Goal: Communication & Community: Ask a question

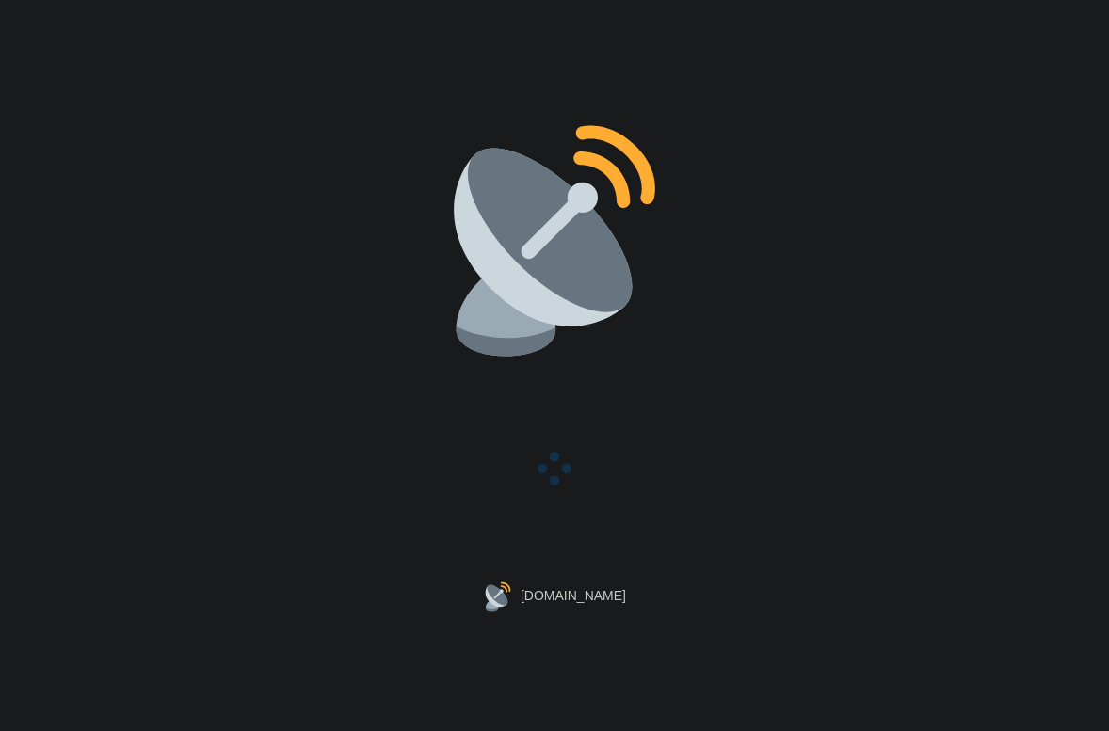
click at [371, 306] on div "[DOMAIN_NAME]" at bounding box center [554, 365] width 1109 height 731
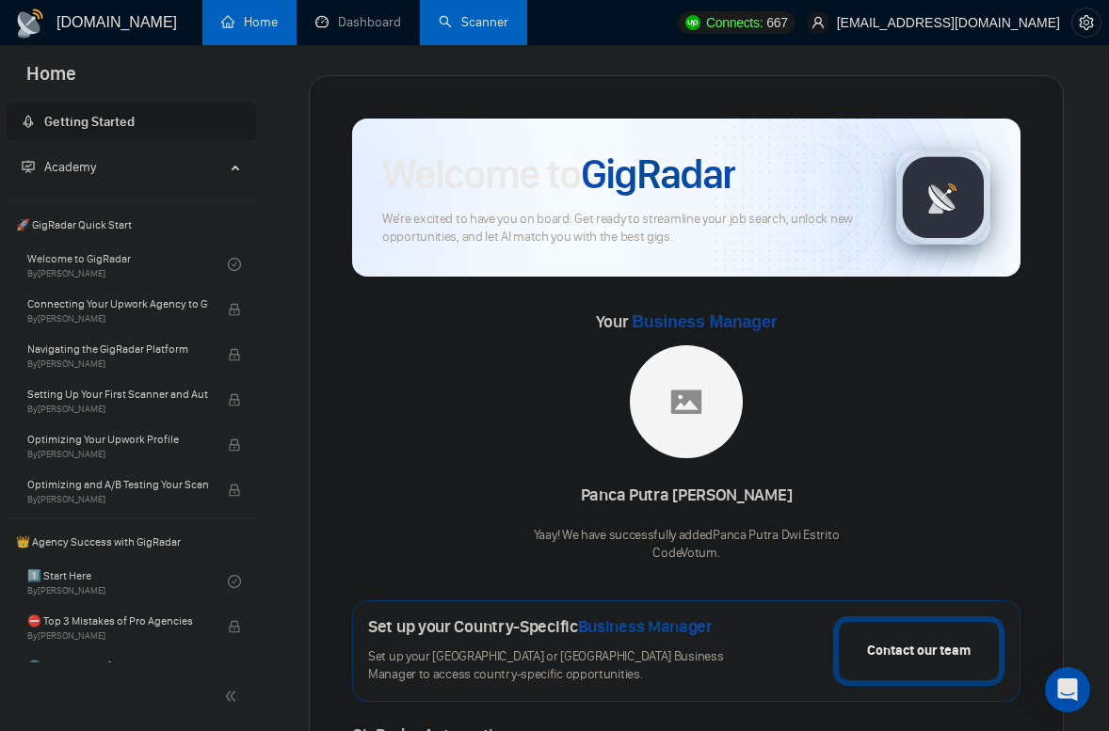
click at [455, 22] on link "Scanner" at bounding box center [474, 22] width 70 height 16
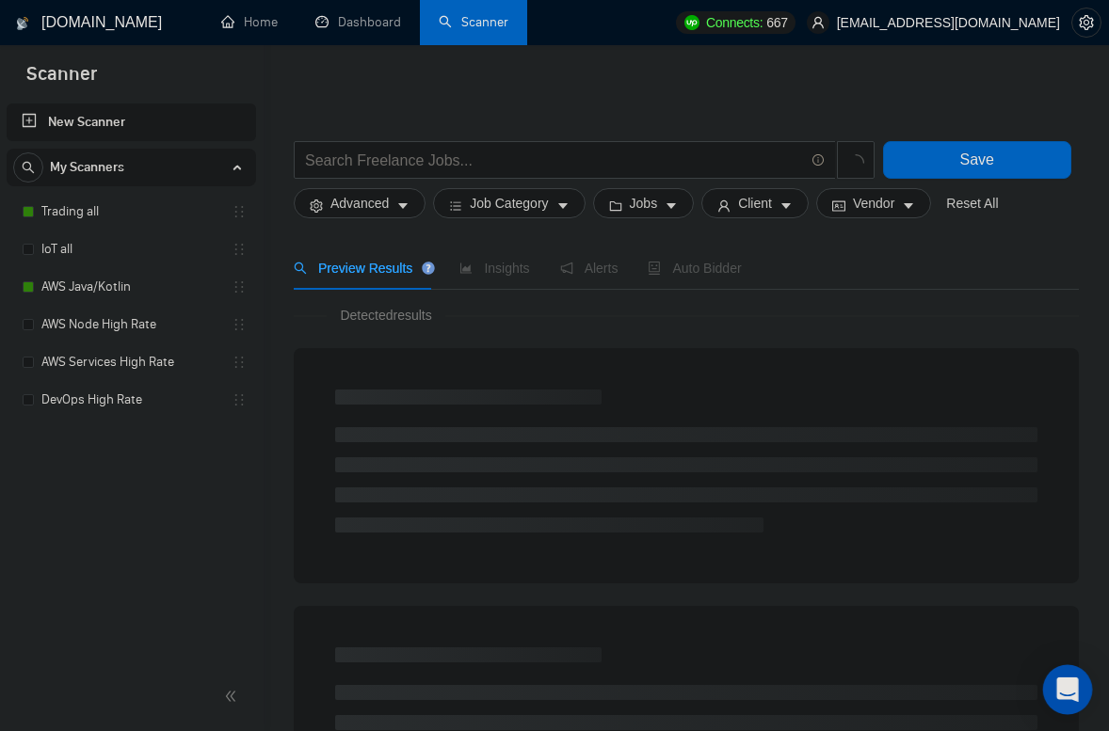
click at [1066, 696] on icon "Open Intercom Messenger" at bounding box center [1067, 690] width 24 height 24
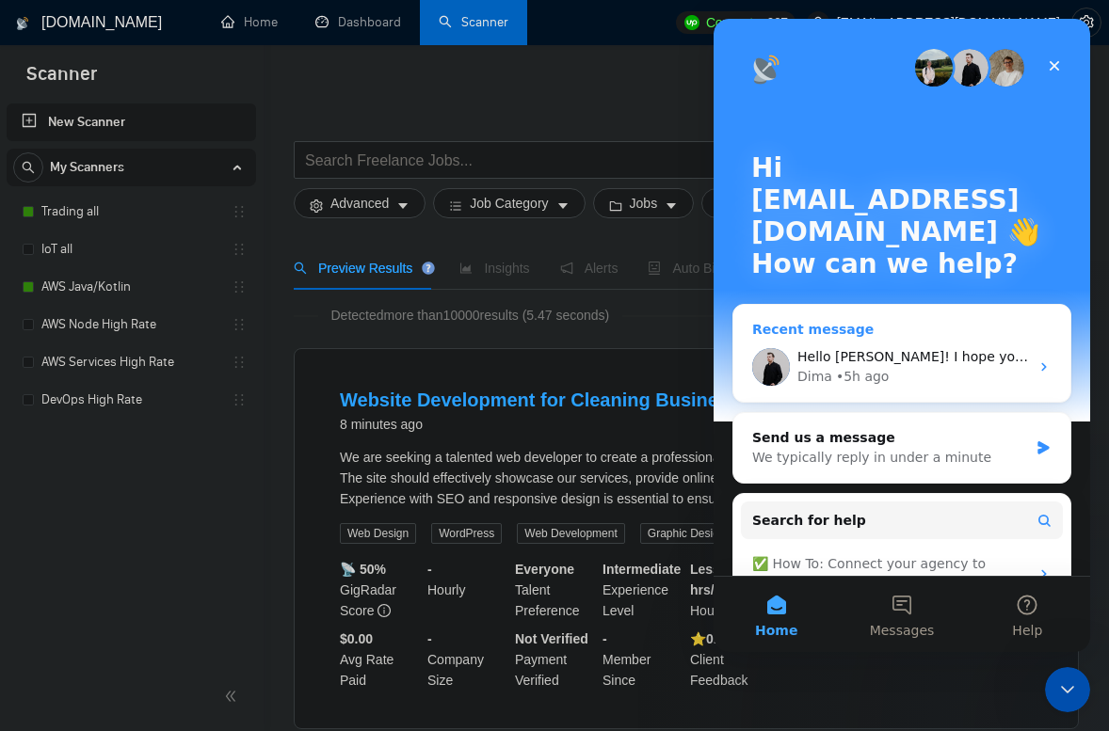
click at [895, 365] on div "Hello [PERSON_NAME]! I hope you are doing well. Here is a link to your updated …" at bounding box center [913, 357] width 232 height 20
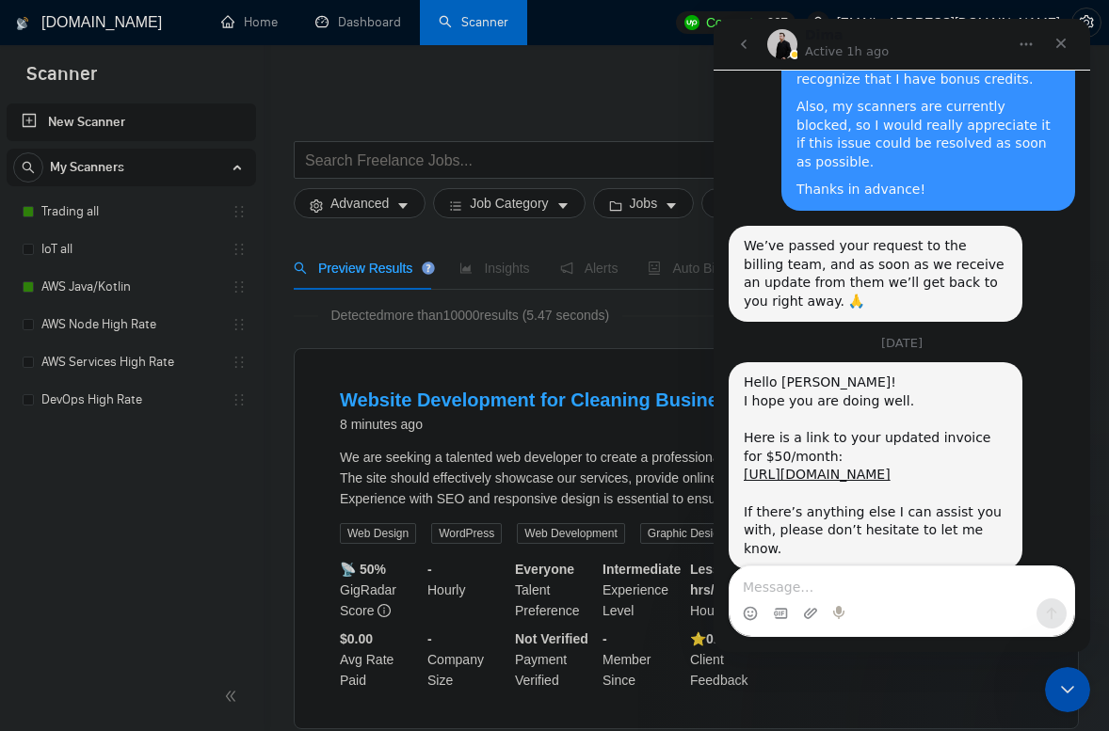
scroll to position [2995, 0]
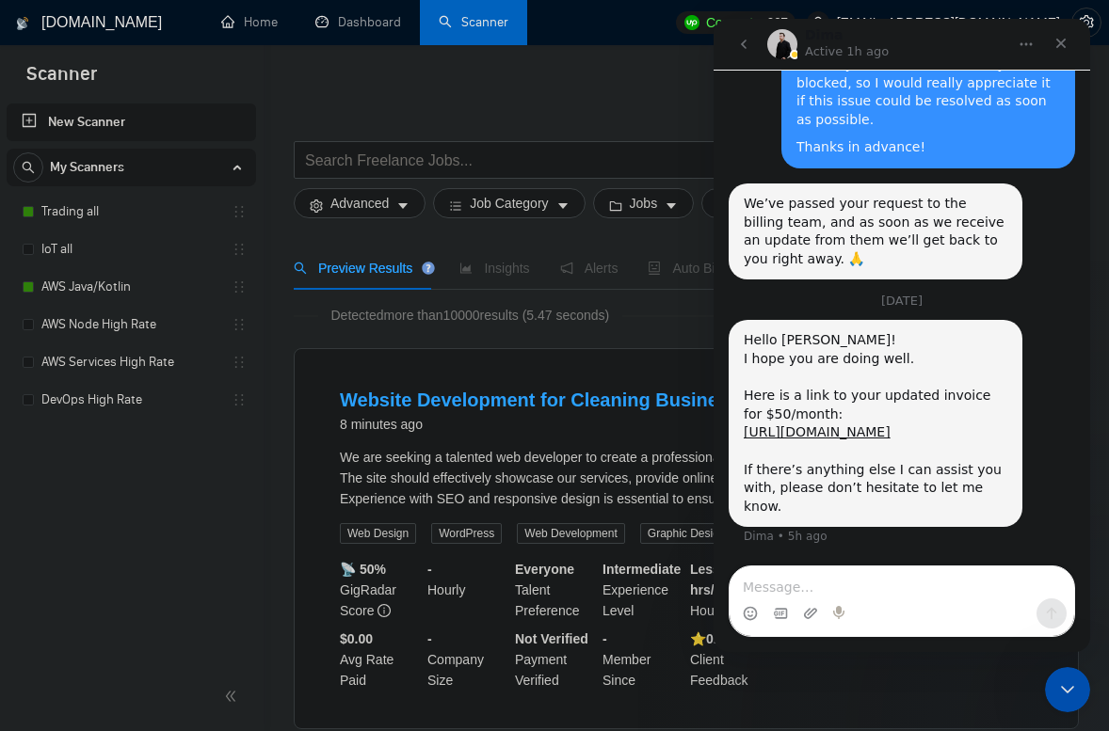
click at [852, 493] on div "Hello [PERSON_NAME]! I hope you are doing well. Here is a link to your updated …" at bounding box center [876, 423] width 264 height 184
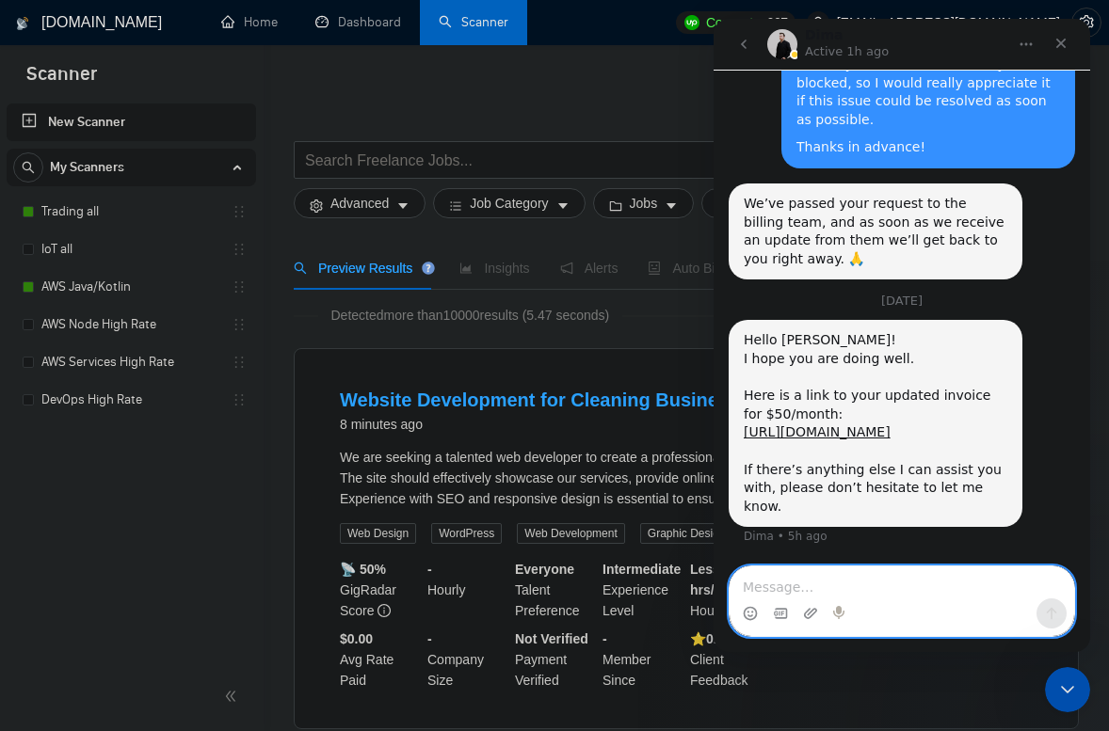
click at [852, 593] on textarea "Message…" at bounding box center [901, 583] width 344 height 32
click at [855, 589] on textarea "Message…" at bounding box center [901, 583] width 344 height 32
paste textarea "Okay, thanks, I've made the payment."
type textarea "Okay, thanks, I've made the payment."
click at [1053, 616] on icon "Send a message…" at bounding box center [1051, 613] width 15 height 15
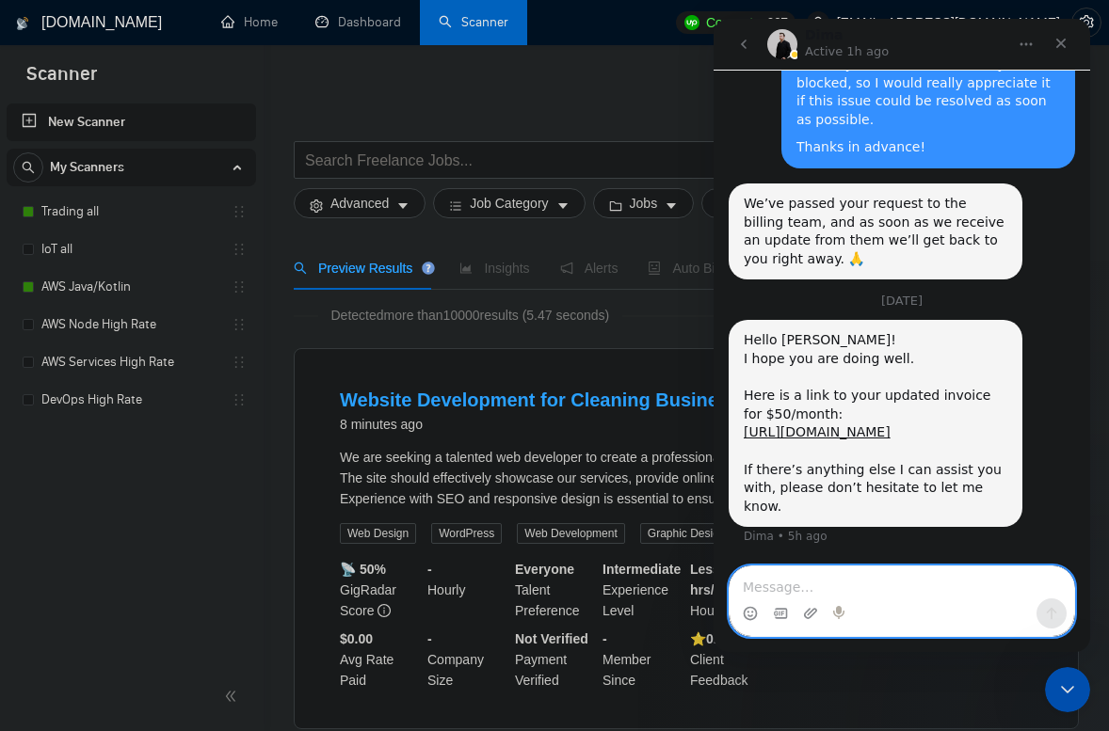
scroll to position [3051, 0]
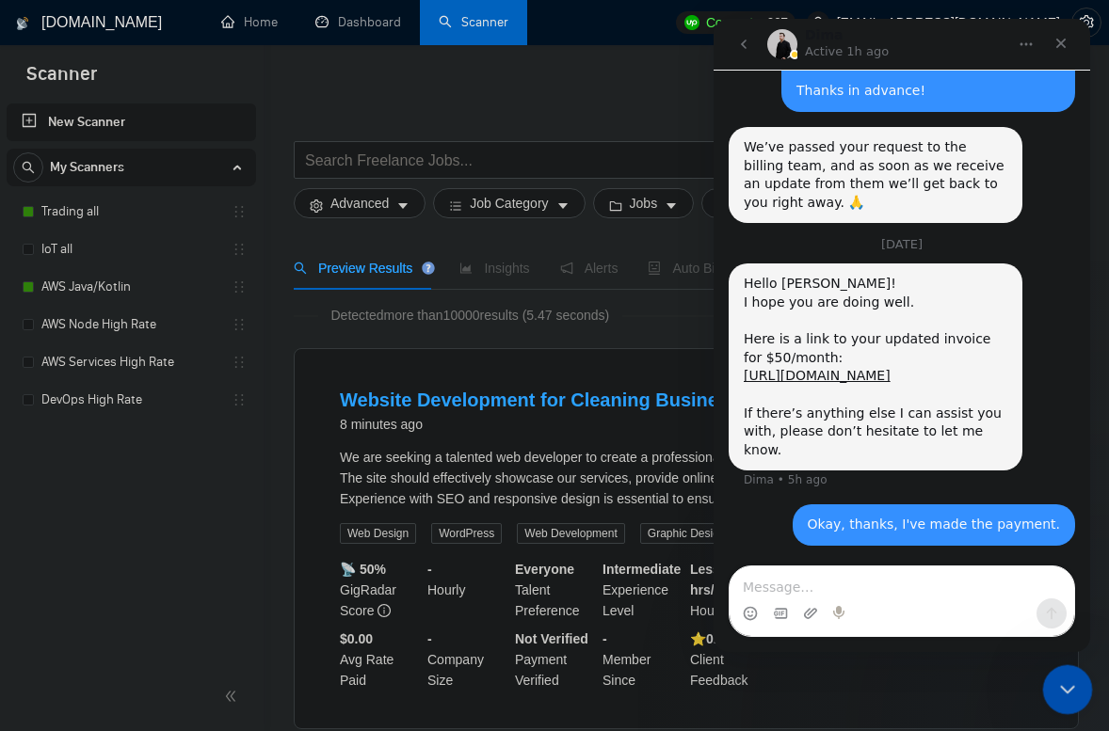
click at [1065, 681] on icon "Close Intercom Messenger" at bounding box center [1064, 687] width 23 height 23
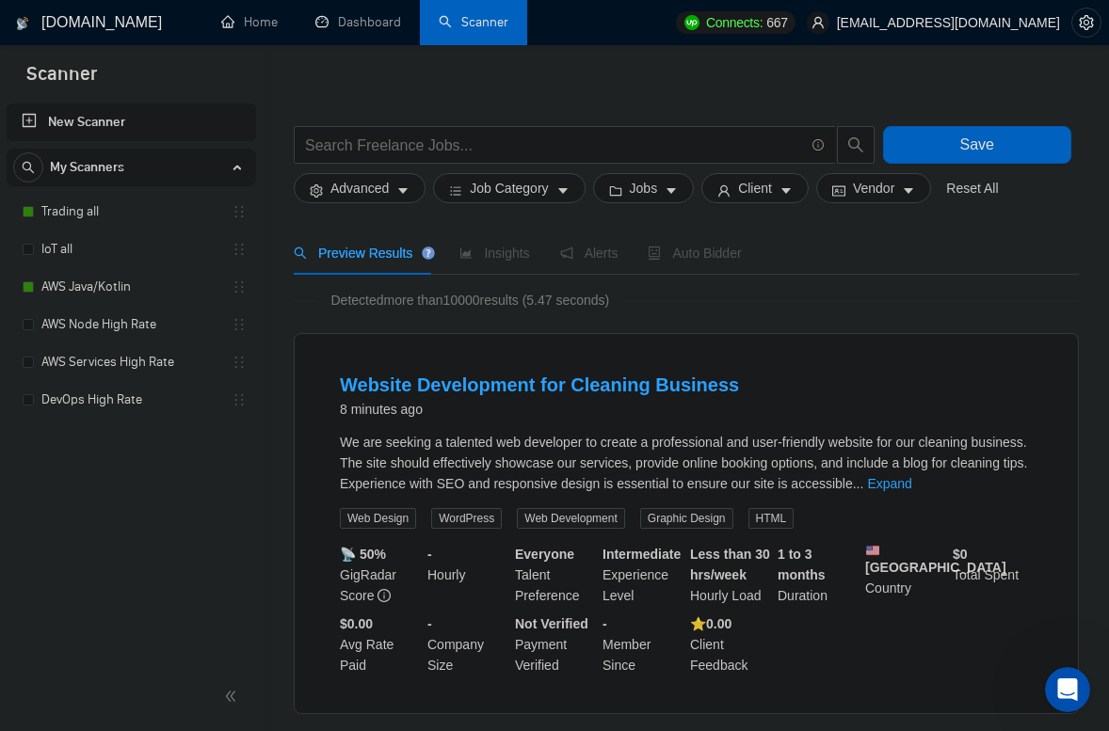
scroll to position [0, 0]
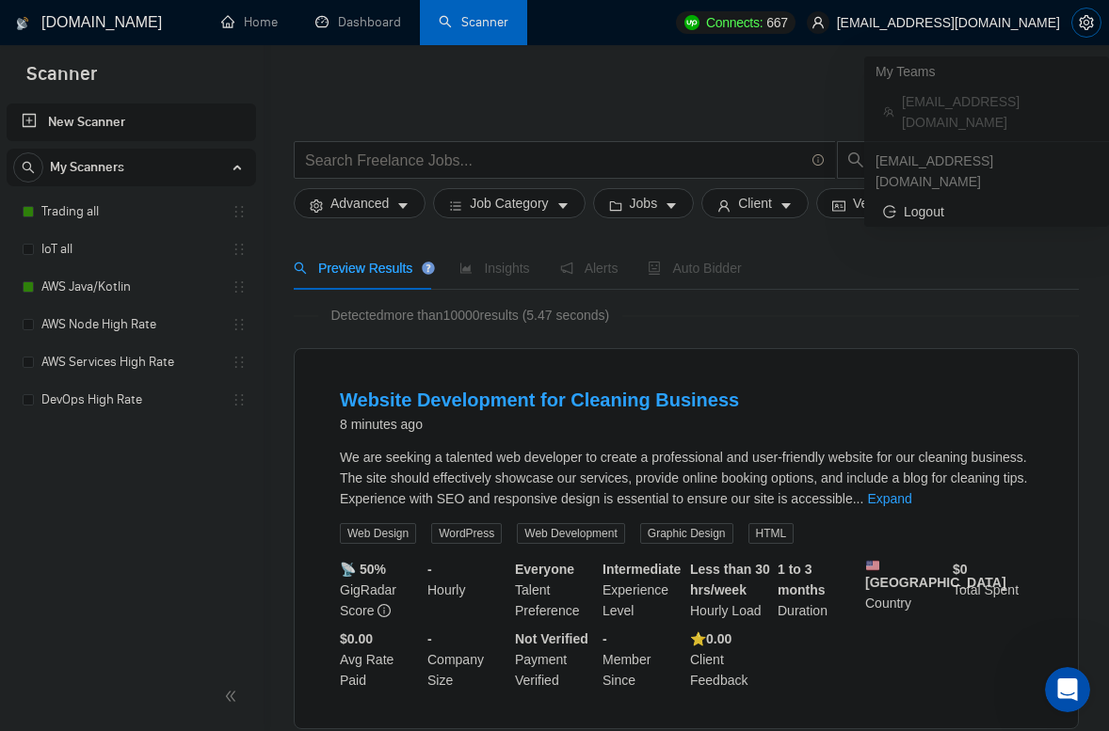
click at [1086, 26] on icon "setting" at bounding box center [1086, 22] width 15 height 15
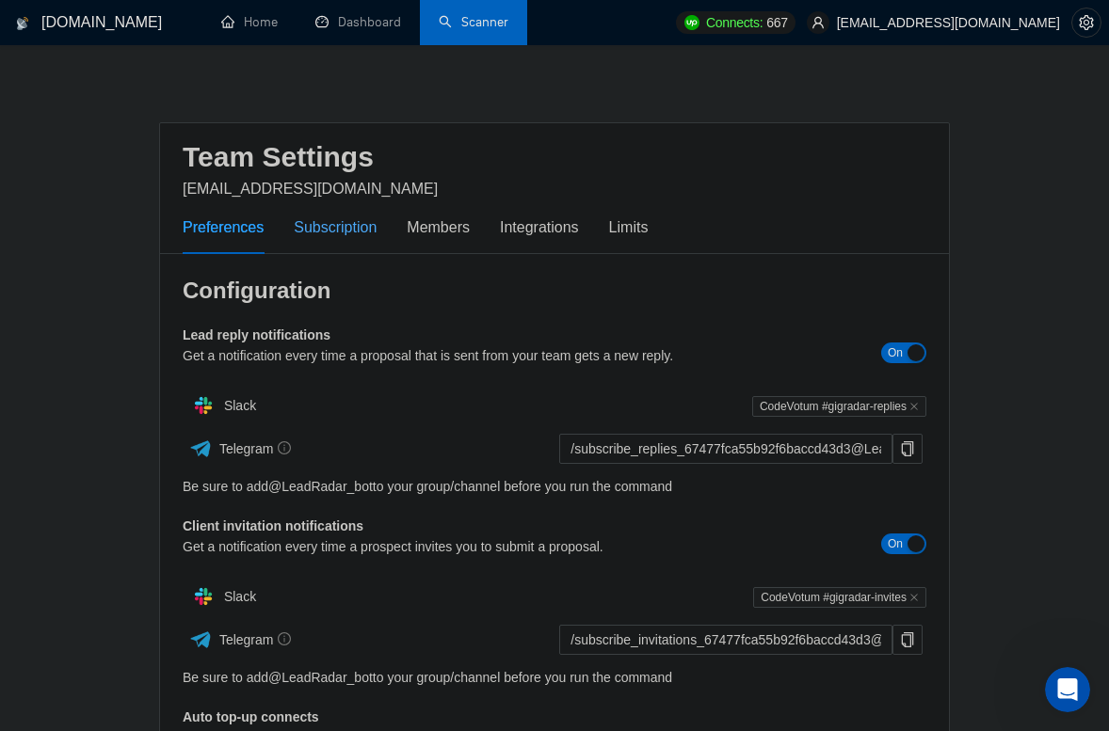
click at [345, 223] on div "Subscription" at bounding box center [335, 228] width 83 height 24
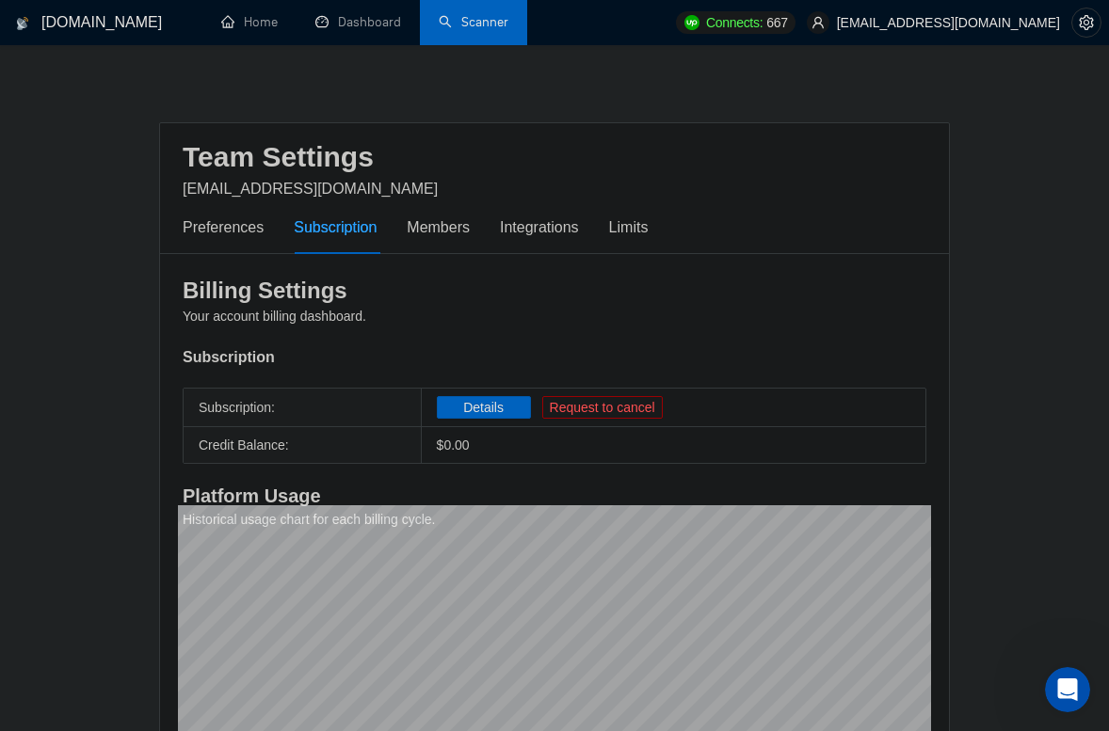
scroll to position [249, 0]
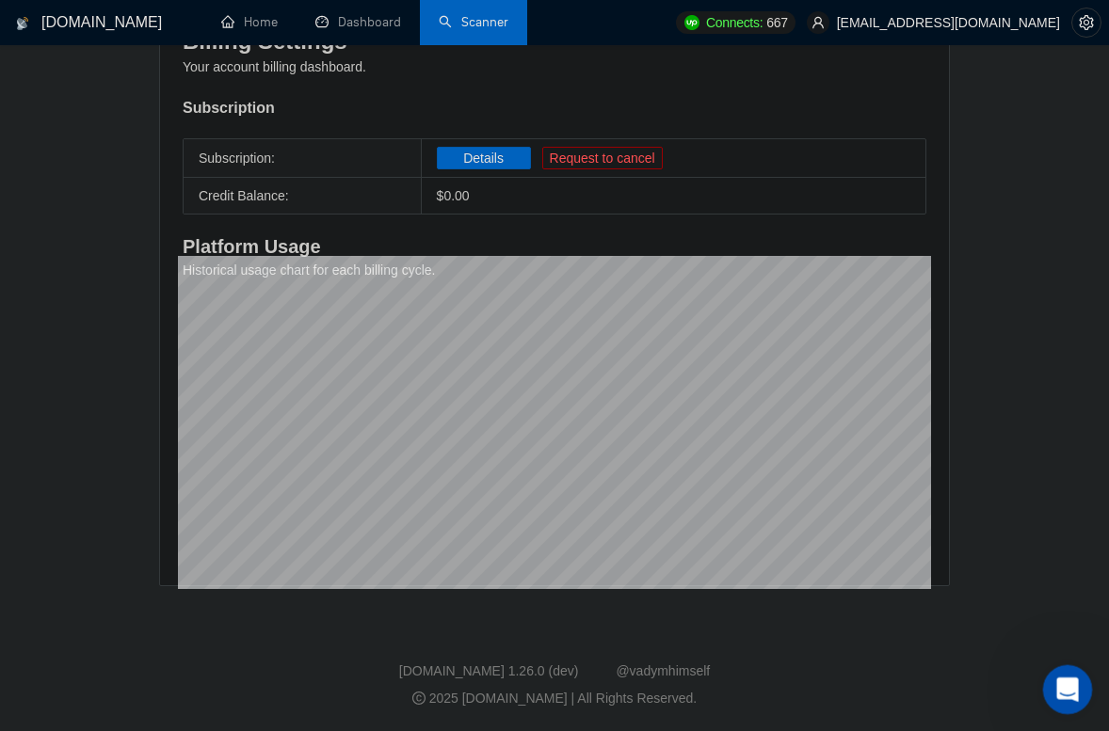
click at [1069, 676] on div "Open Intercom Messenger" at bounding box center [1064, 687] width 62 height 62
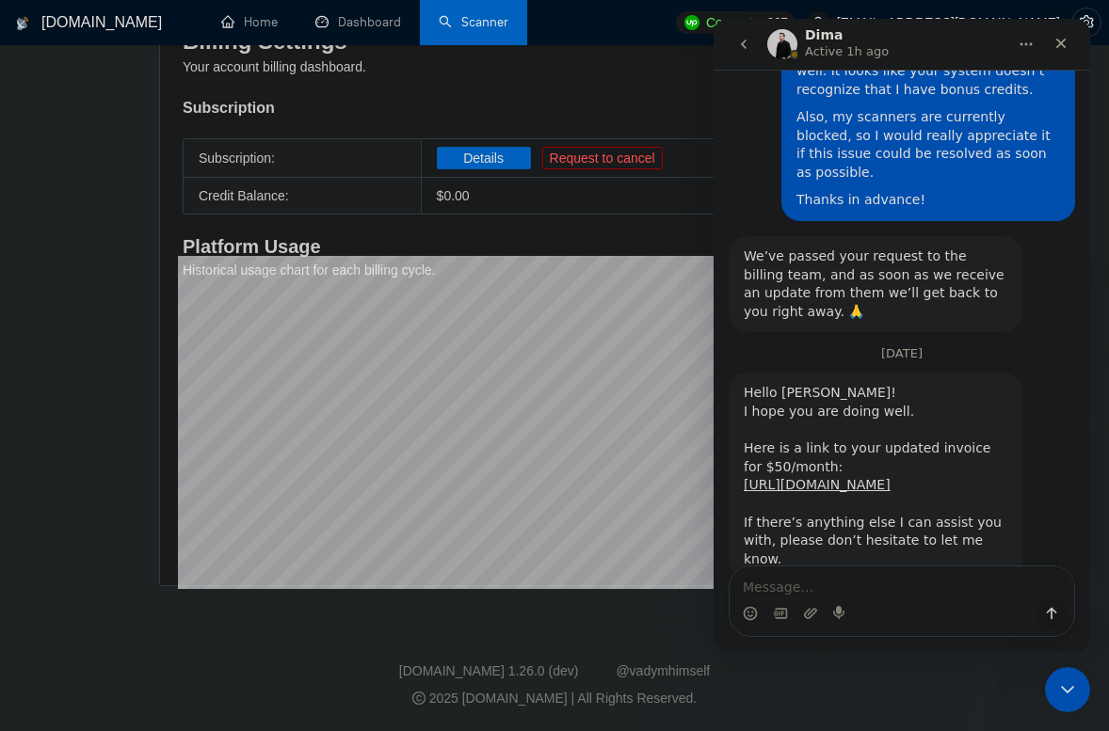
scroll to position [3051, 0]
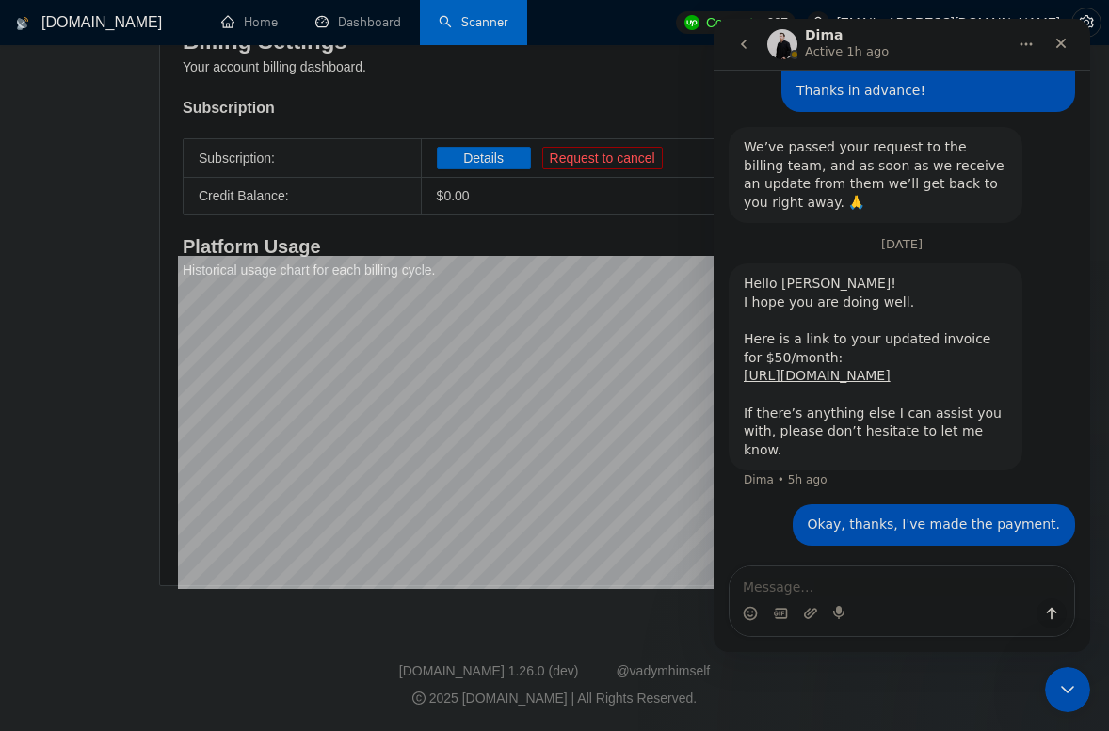
click at [861, 584] on textarea "Message…" at bounding box center [901, 583] width 344 height 32
click at [856, 585] on textarea "Message…" at bounding box center [901, 583] width 344 height 32
click at [819, 585] on textarea "Message…" at bounding box center [901, 583] width 344 height 32
click at [817, 588] on textarea "Message…" at bounding box center [901, 583] width 344 height 32
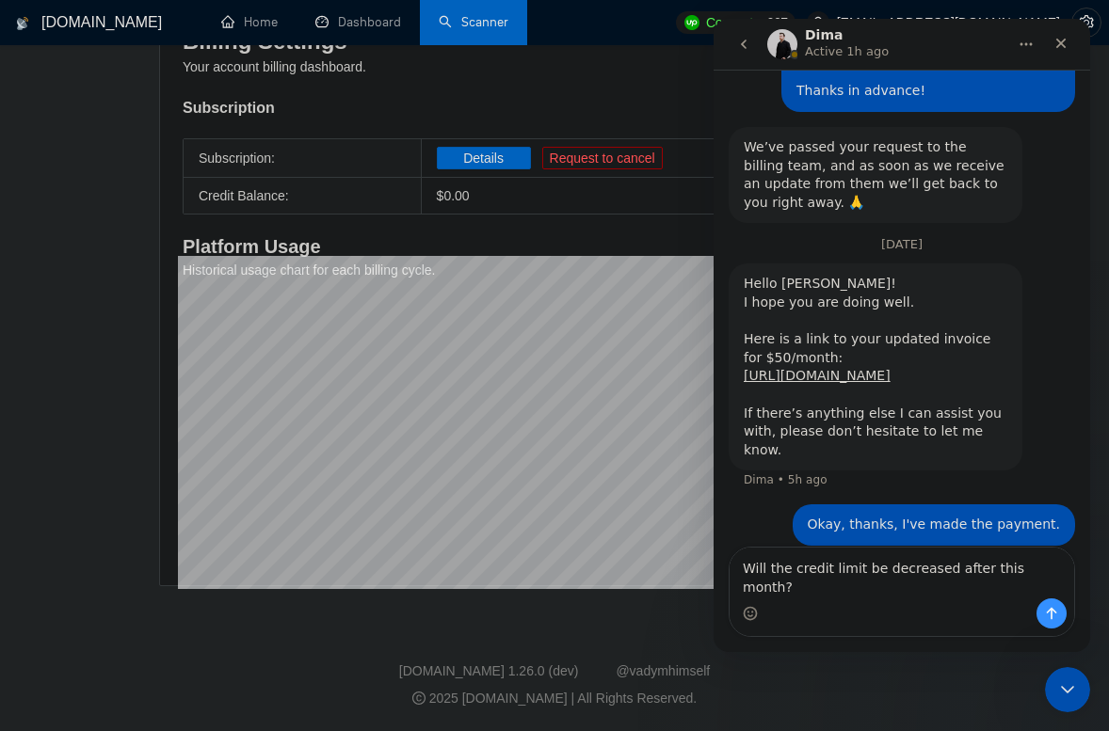
type textarea "Will the credit limit be decreased after this month?"
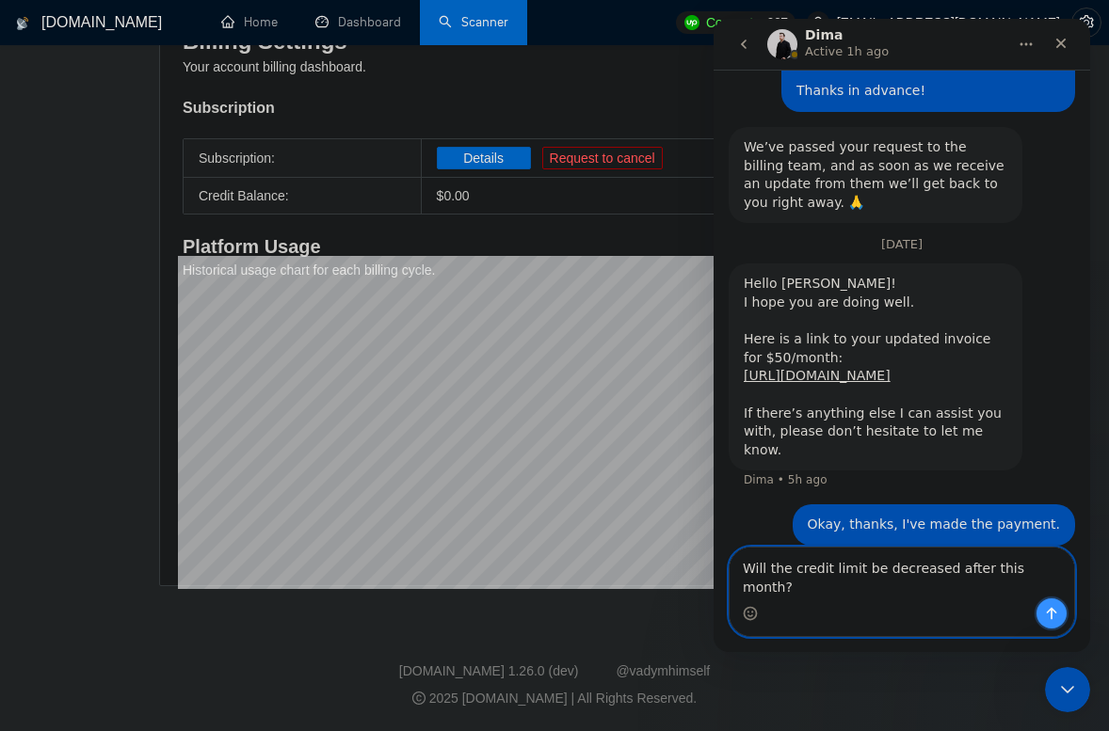
click at [1049, 617] on icon "Send a message…" at bounding box center [1051, 613] width 15 height 15
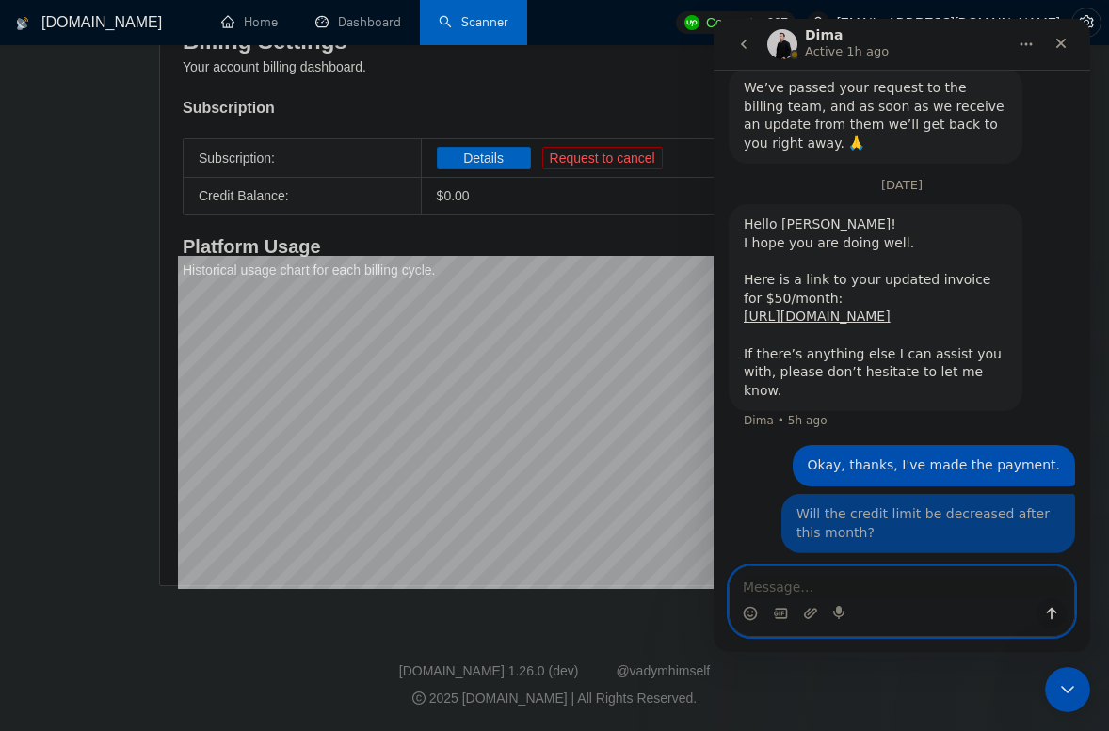
scroll to position [3113, 0]
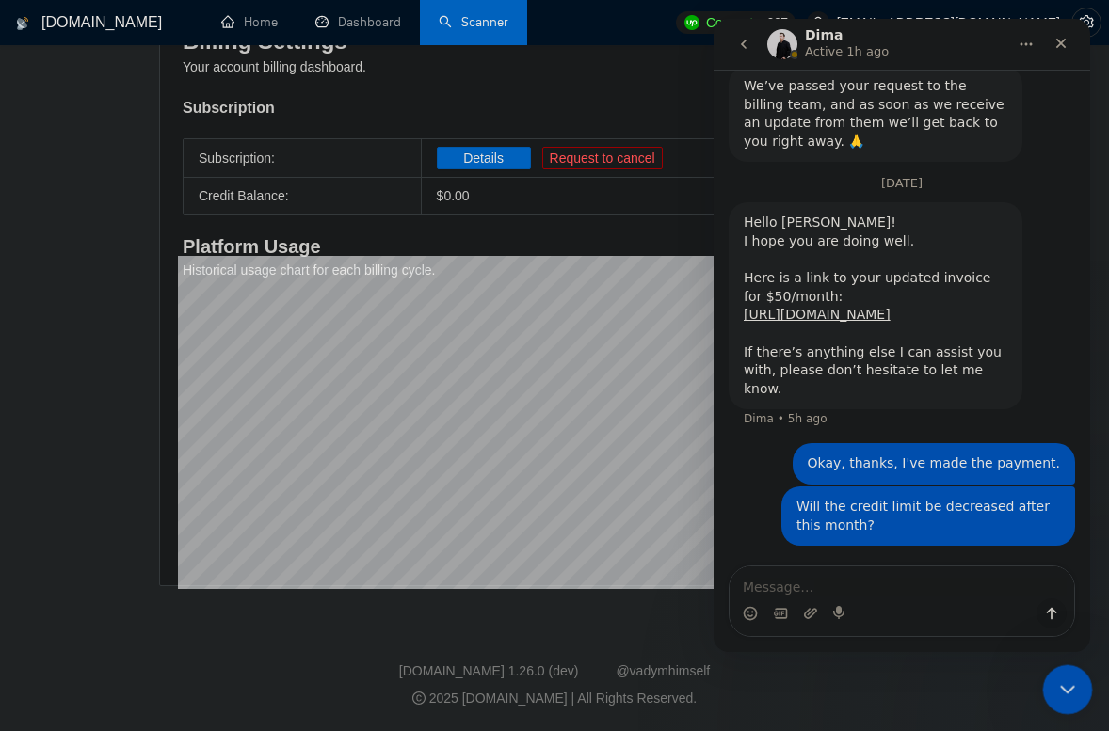
click at [1061, 686] on icon "Close Intercom Messenger" at bounding box center [1064, 687] width 13 height 8
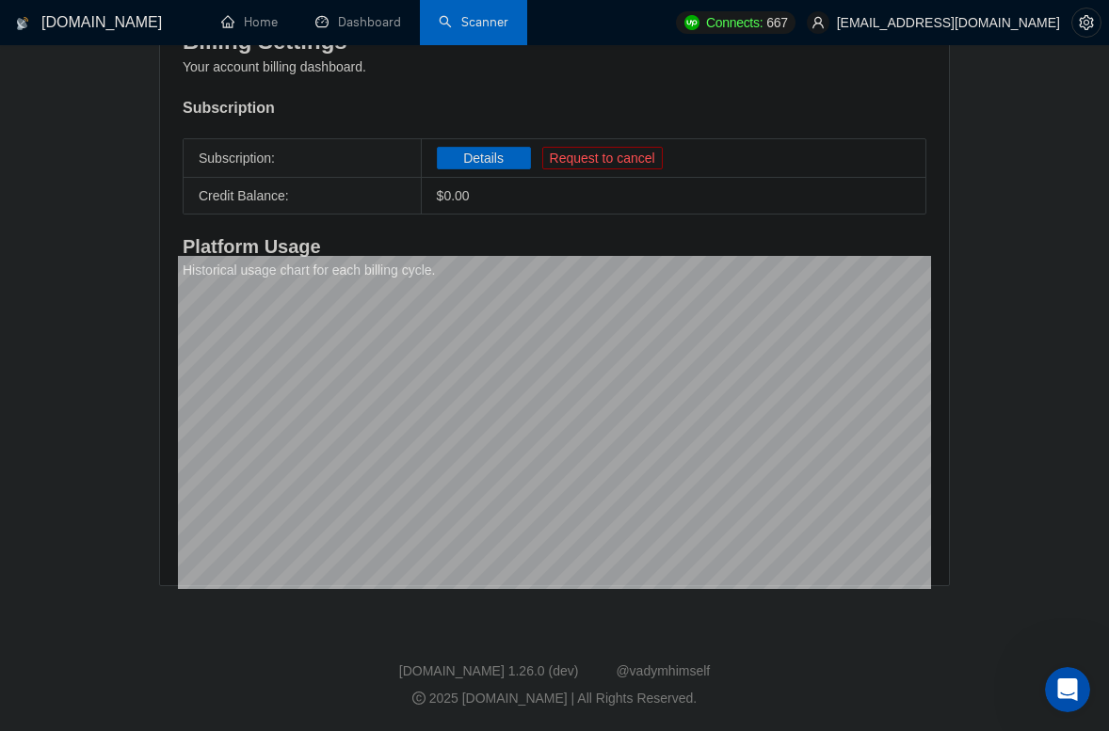
scroll to position [0, 0]
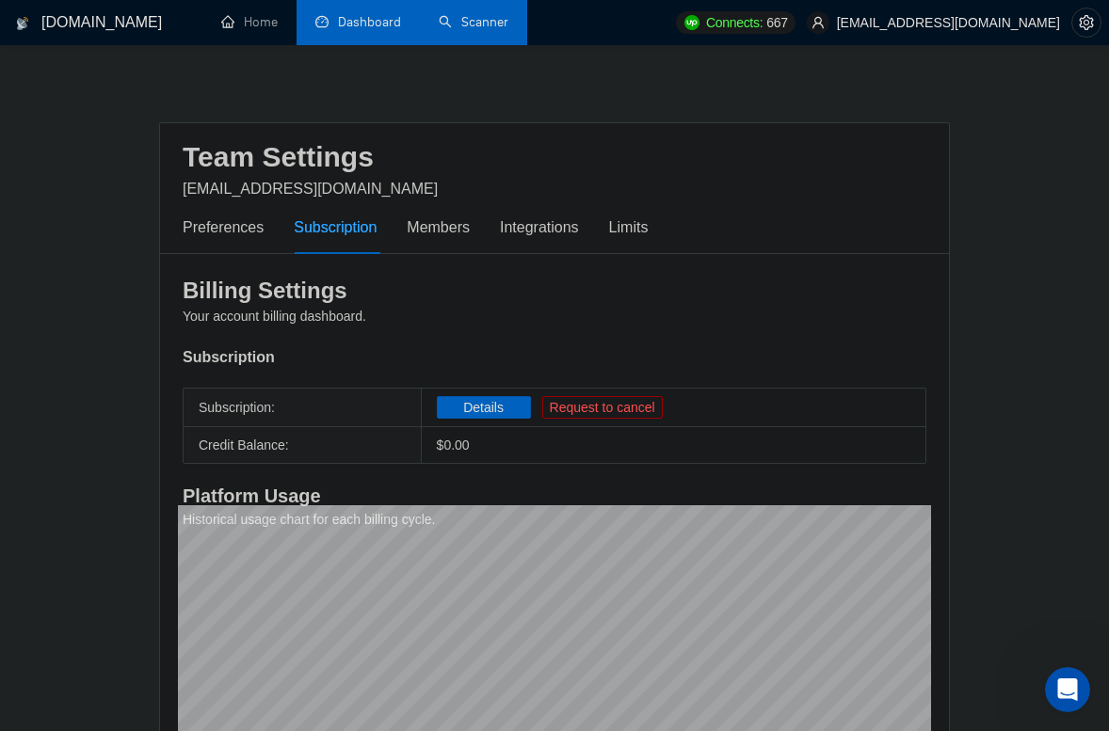
click at [355, 20] on link "Dashboard" at bounding box center [358, 22] width 86 height 16
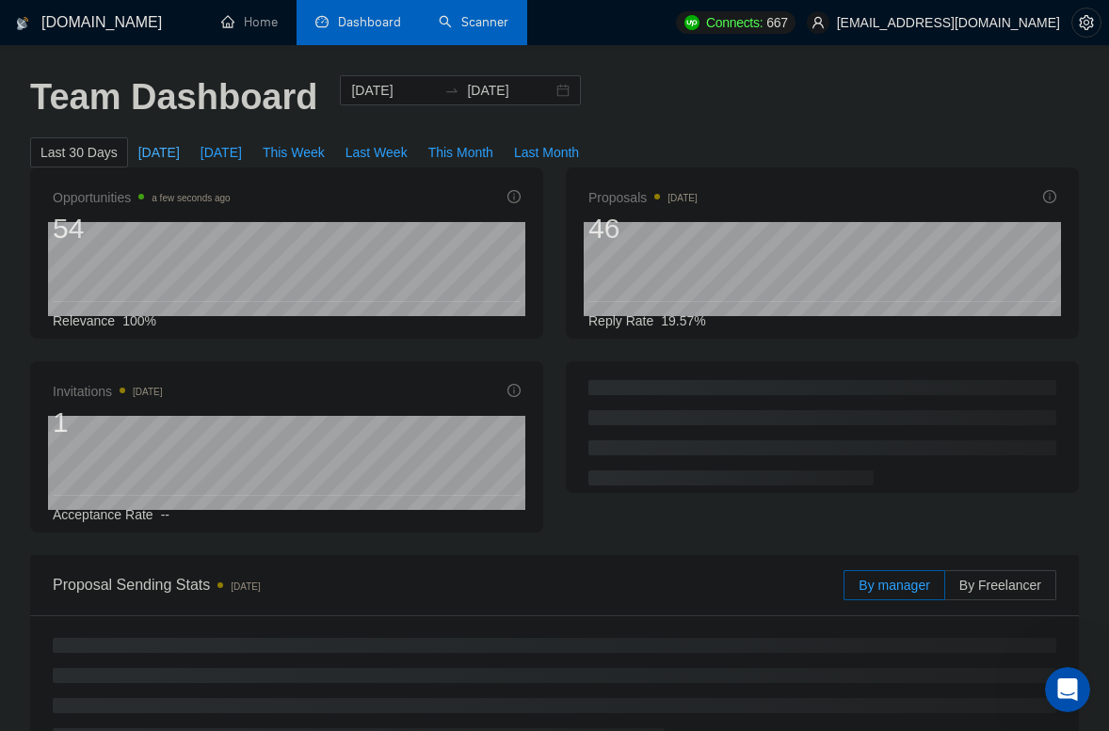
click at [145, 159] on span "[DATE]" at bounding box center [158, 152] width 41 height 21
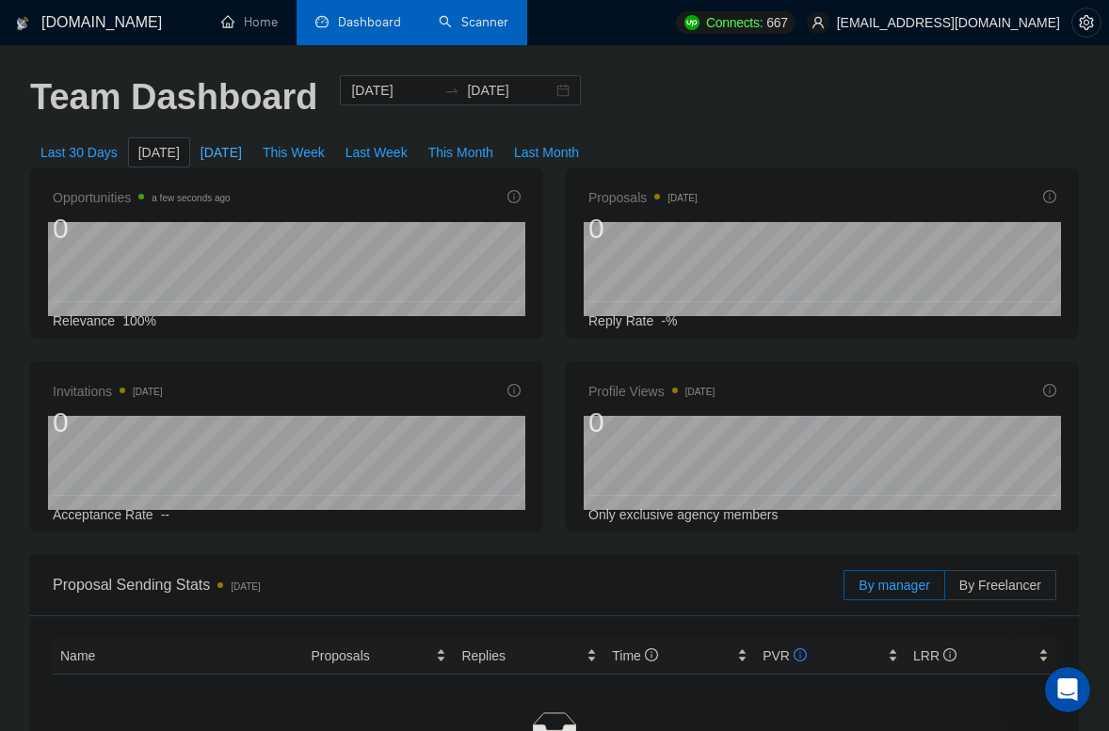
click at [219, 157] on span "[DATE]" at bounding box center [220, 152] width 41 height 21
type input "[DATE]"
click at [160, 148] on span "[DATE]" at bounding box center [158, 152] width 41 height 21
type input "[DATE]"
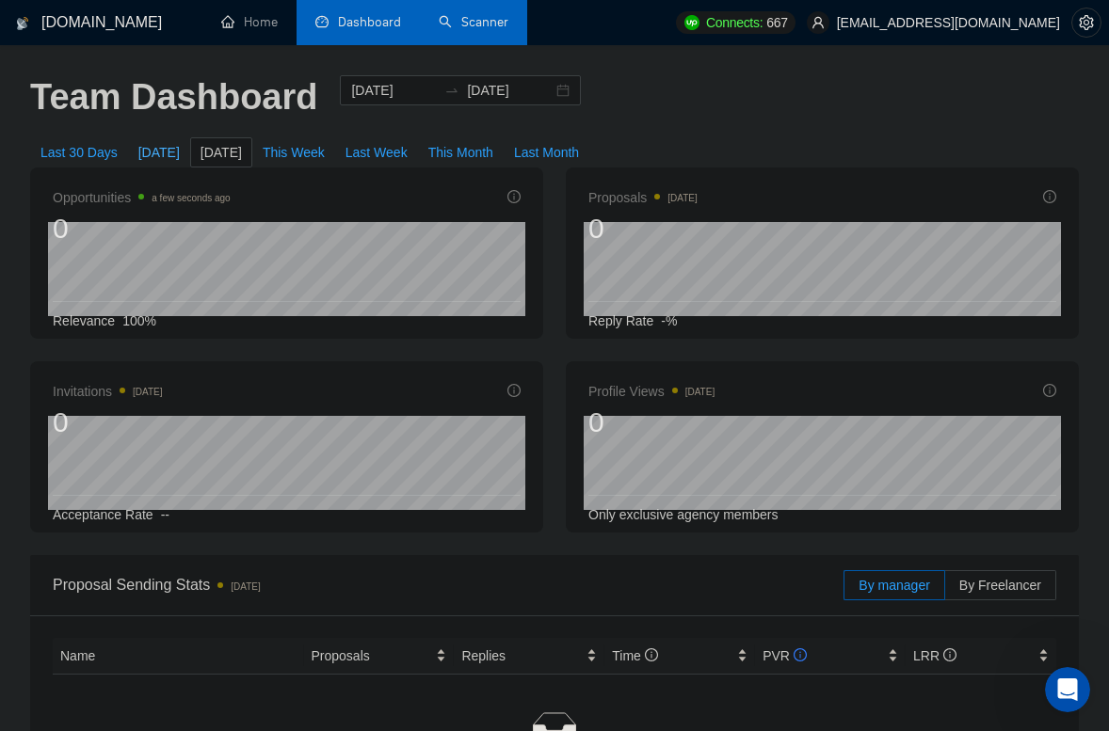
type input "[DATE]"
click at [479, 23] on link "Scanner" at bounding box center [474, 22] width 70 height 16
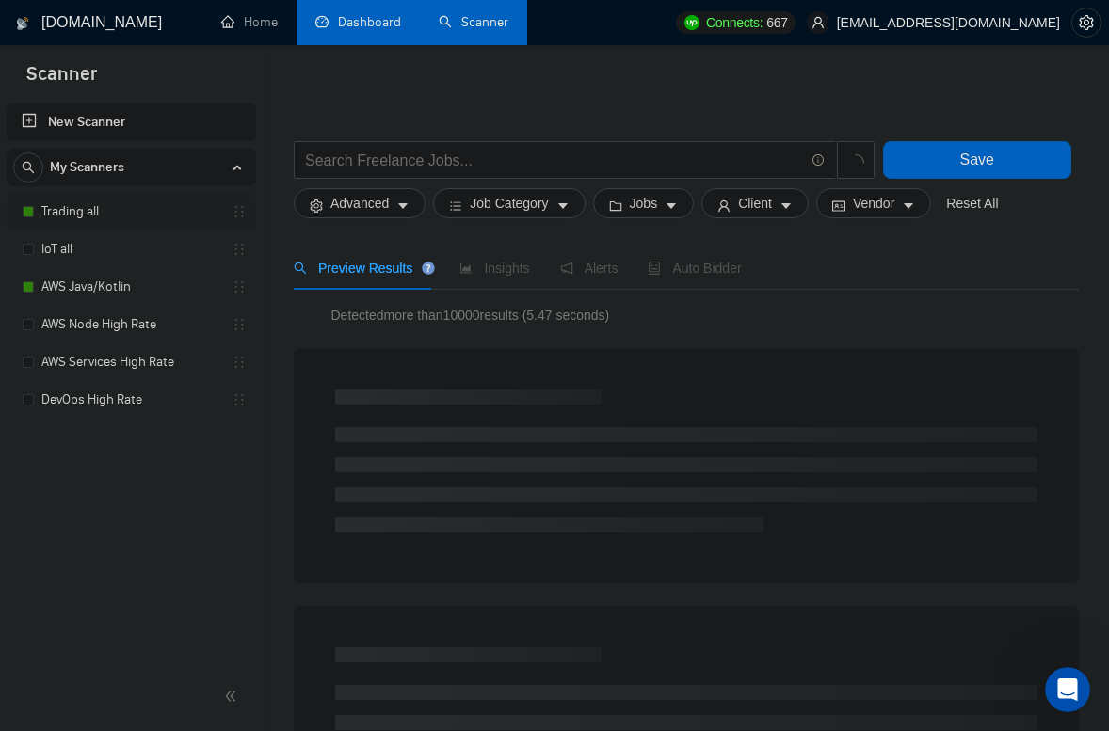
click at [110, 210] on link "Trading all" at bounding box center [130, 212] width 179 height 38
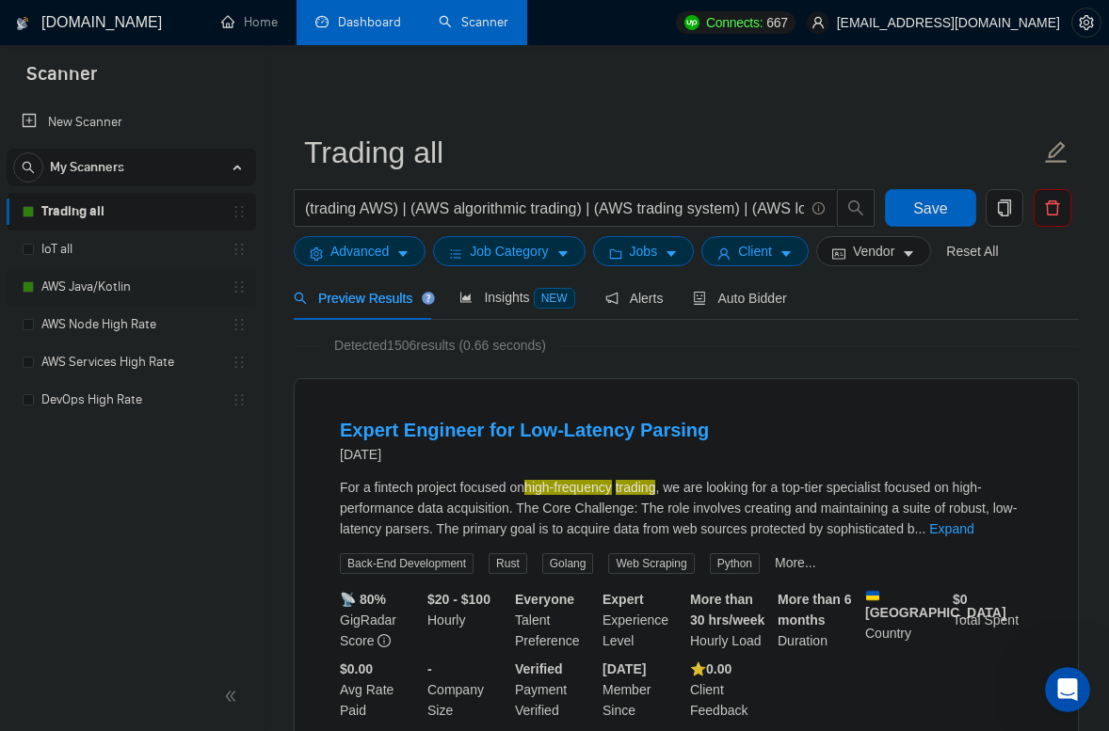
click at [123, 279] on link "AWS Java/Kotlin" at bounding box center [130, 287] width 179 height 38
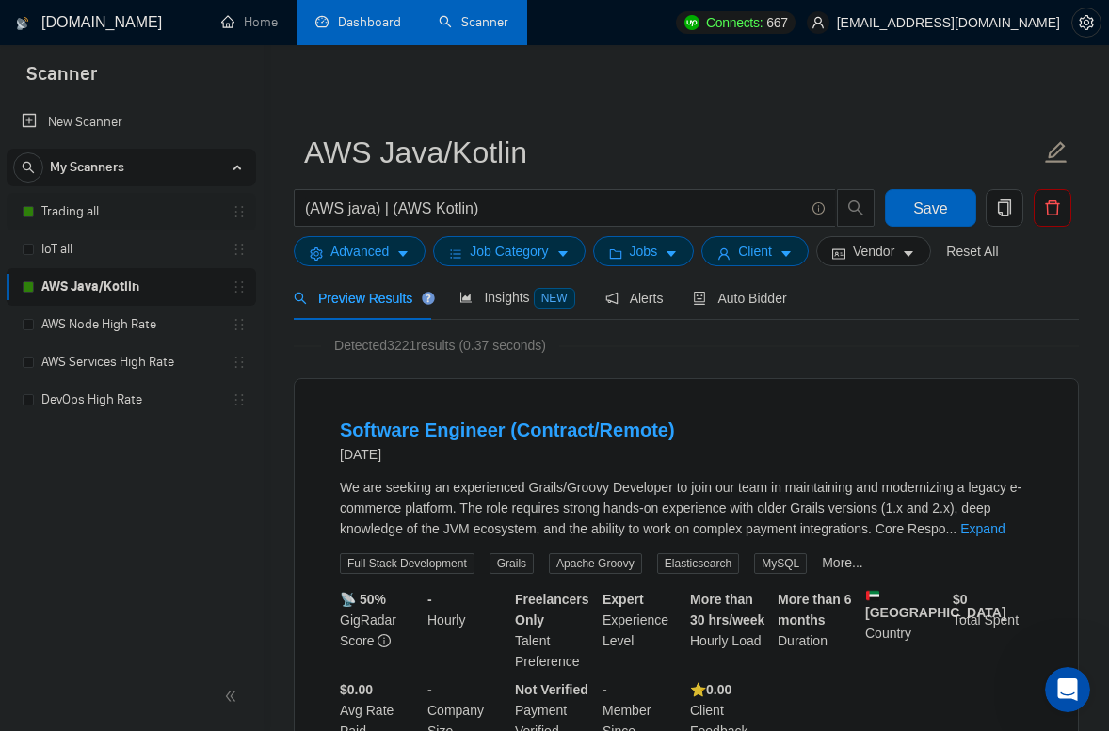
click at [102, 216] on link "Trading all" at bounding box center [130, 212] width 179 height 38
